Goal: Entertainment & Leisure: Browse casually

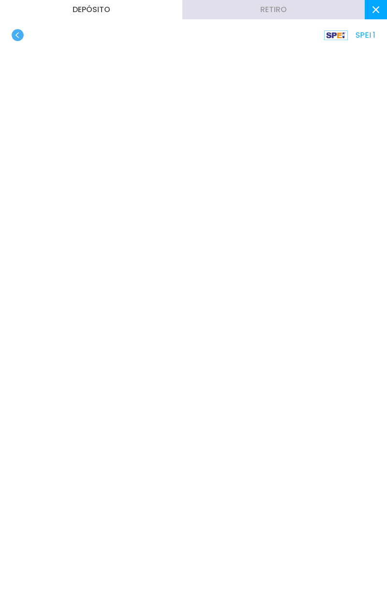
click at [367, 13] on button at bounding box center [375, 9] width 22 height 19
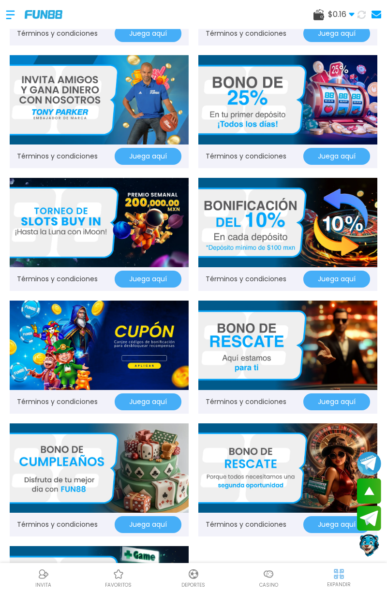
click at [8, 16] on div at bounding box center [15, 14] width 19 height 29
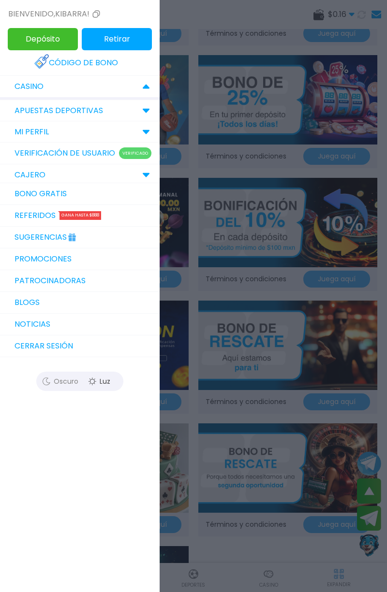
click at [19, 192] on link "Bono Gratis" at bounding box center [79, 194] width 159 height 22
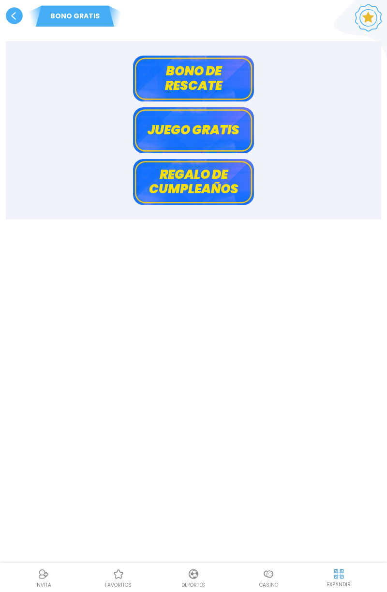
click at [223, 78] on button "Bono de rescate" at bounding box center [193, 79] width 121 height 46
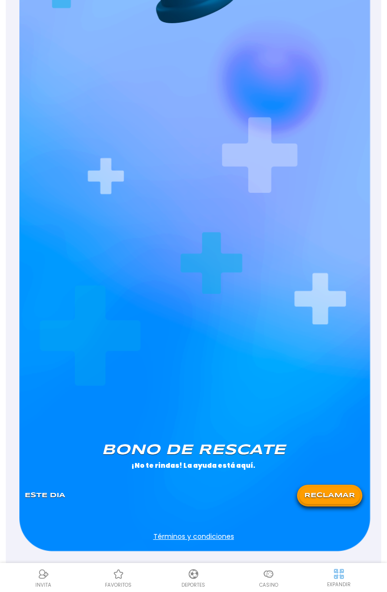
scroll to position [222, 0]
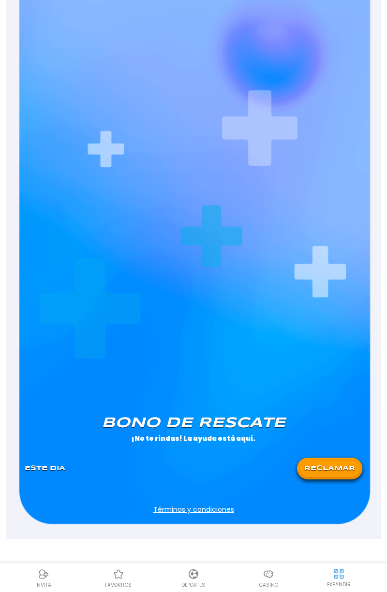
click at [326, 474] on button "RECLAMAR" at bounding box center [329, 468] width 60 height 17
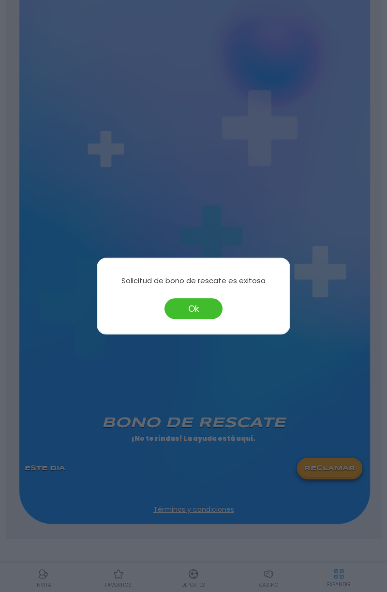
click at [194, 317] on button "Ok" at bounding box center [193, 308] width 58 height 21
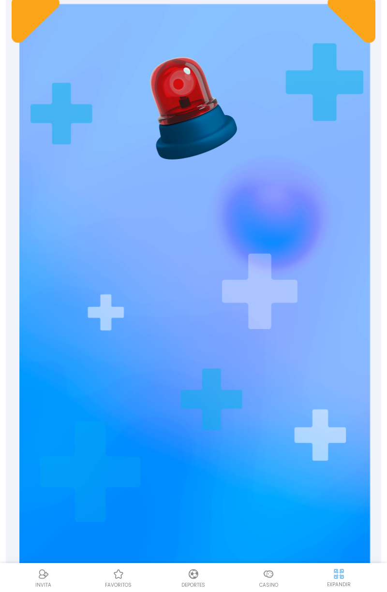
scroll to position [0, 0]
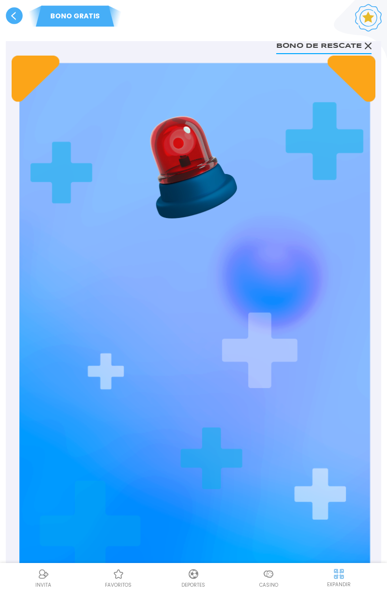
click at [12, 14] on use at bounding box center [14, 15] width 17 height 17
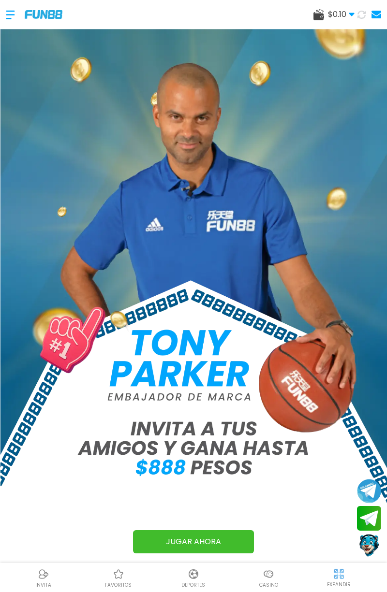
click at [272, 581] on div at bounding box center [268, 574] width 14 height 14
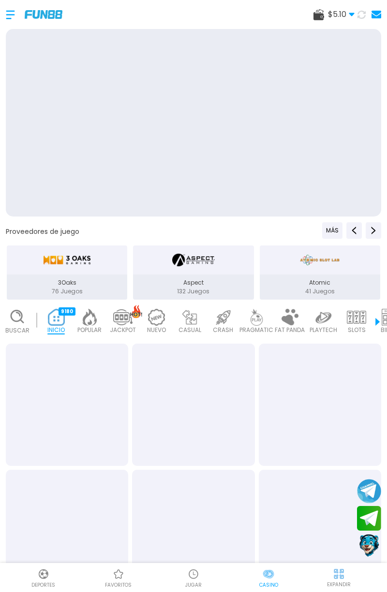
click at [263, 586] on p "Casino" at bounding box center [268, 584] width 19 height 7
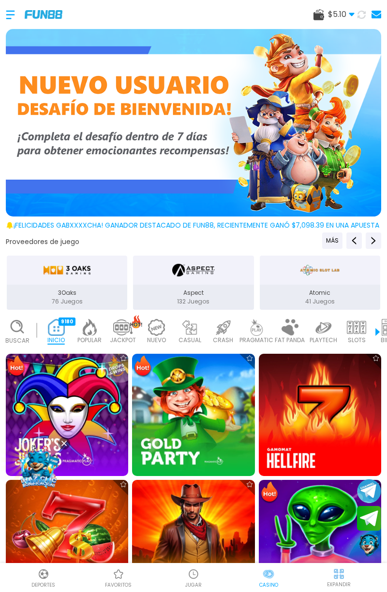
click at [260, 334] on img at bounding box center [255, 327] width 19 height 17
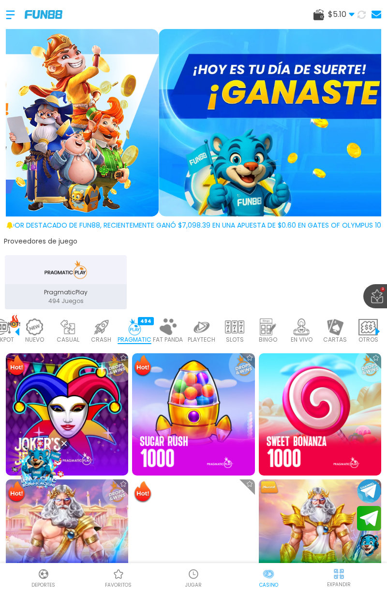
scroll to position [333, 0]
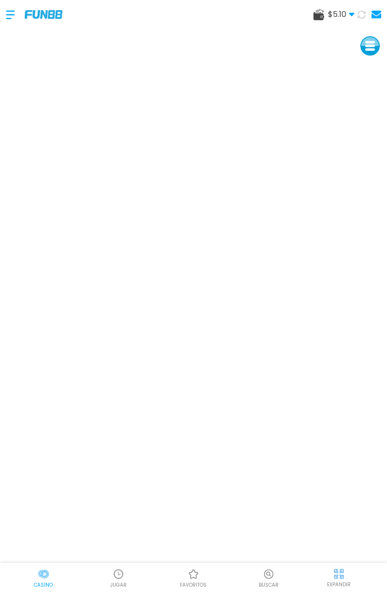
click at [43, 578] on img at bounding box center [44, 574] width 12 height 12
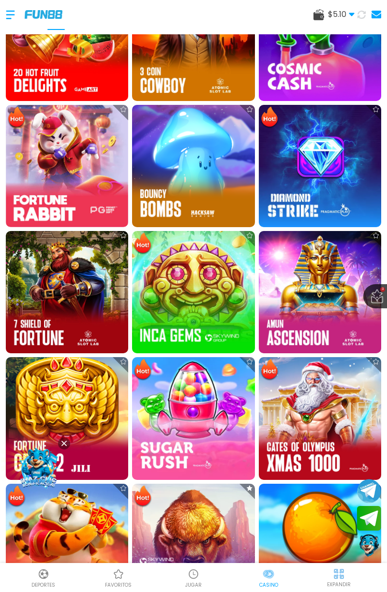
scroll to position [509, 0]
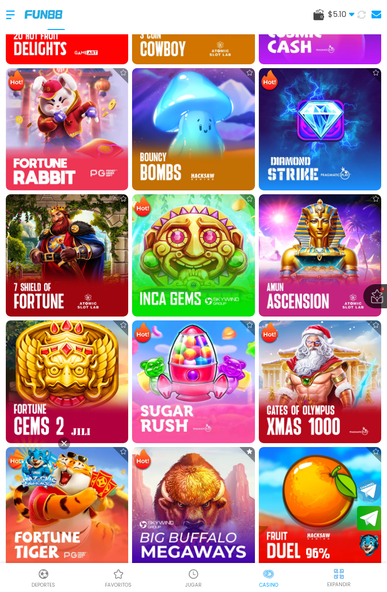
click at [213, 470] on img at bounding box center [193, 508] width 122 height 122
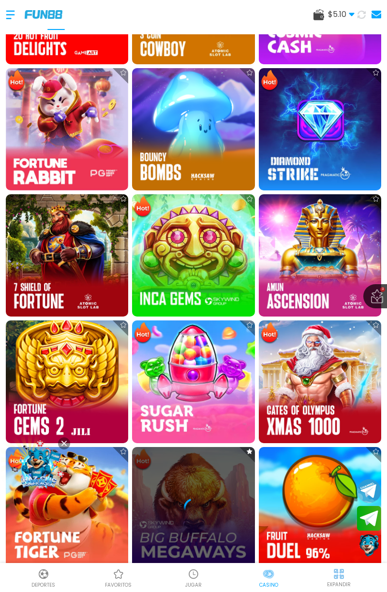
scroll to position [544, 0]
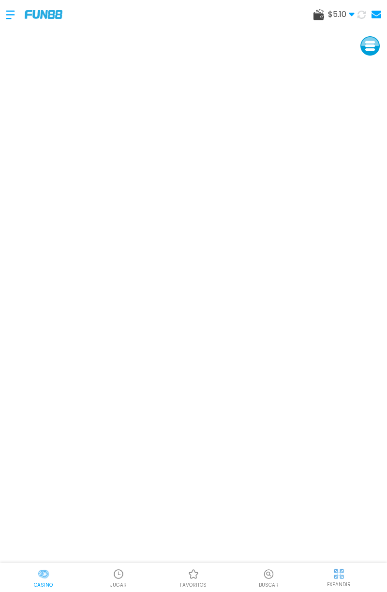
click at [7, 15] on div at bounding box center [15, 14] width 19 height 29
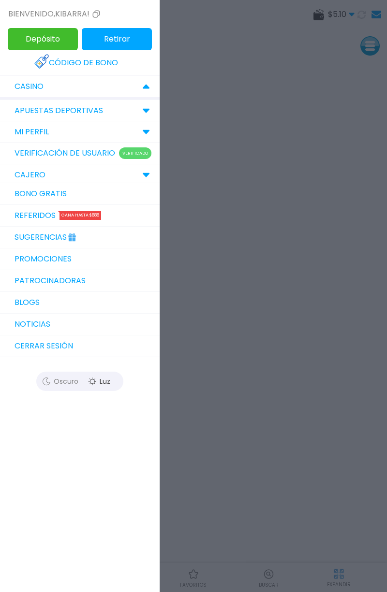
click at [28, 192] on link "Bono Gratis" at bounding box center [79, 194] width 159 height 22
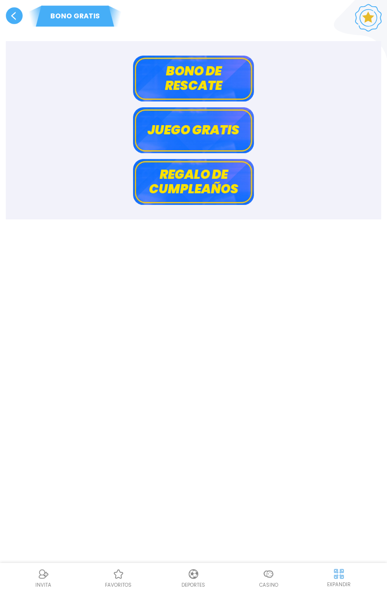
click at [119, 579] on img at bounding box center [119, 574] width 12 height 12
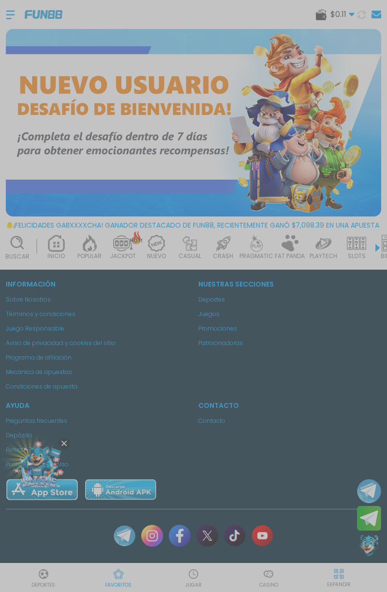
click at [343, 440] on div at bounding box center [193, 296] width 387 height 592
click at [14, 2] on div at bounding box center [193, 296] width 387 height 592
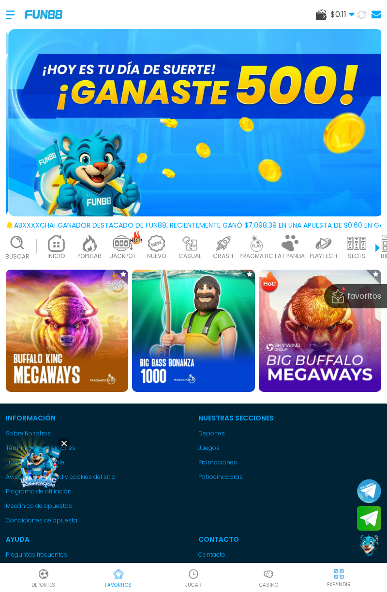
click at [10, 19] on div at bounding box center [15, 14] width 19 height 29
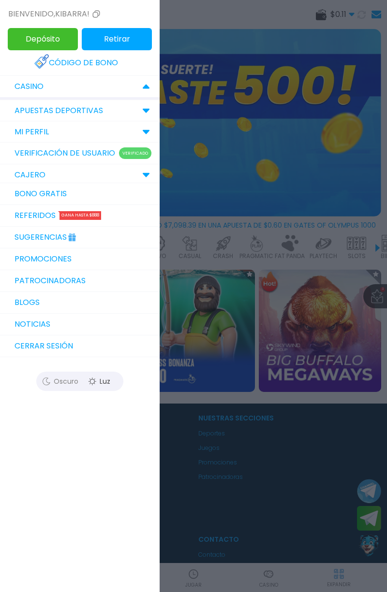
click at [18, 181] on div "CAJERO" at bounding box center [79, 174] width 159 height 21
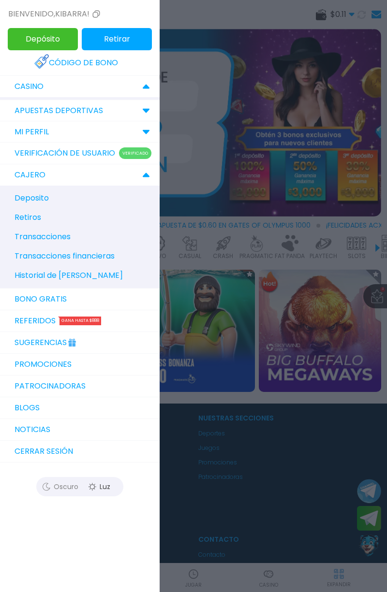
scroll to position [29, 0]
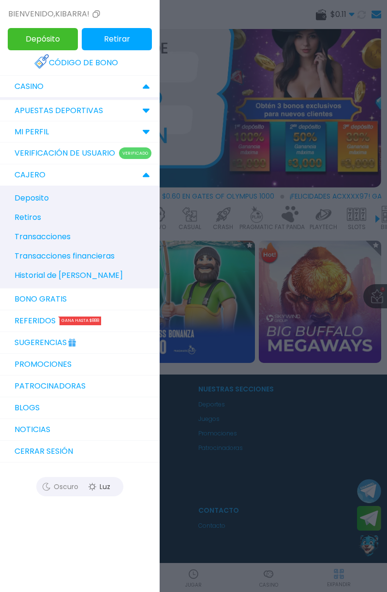
click at [17, 302] on link "Bono Gratis" at bounding box center [79, 299] width 159 height 22
